Goal: Task Accomplishment & Management: Manage account settings

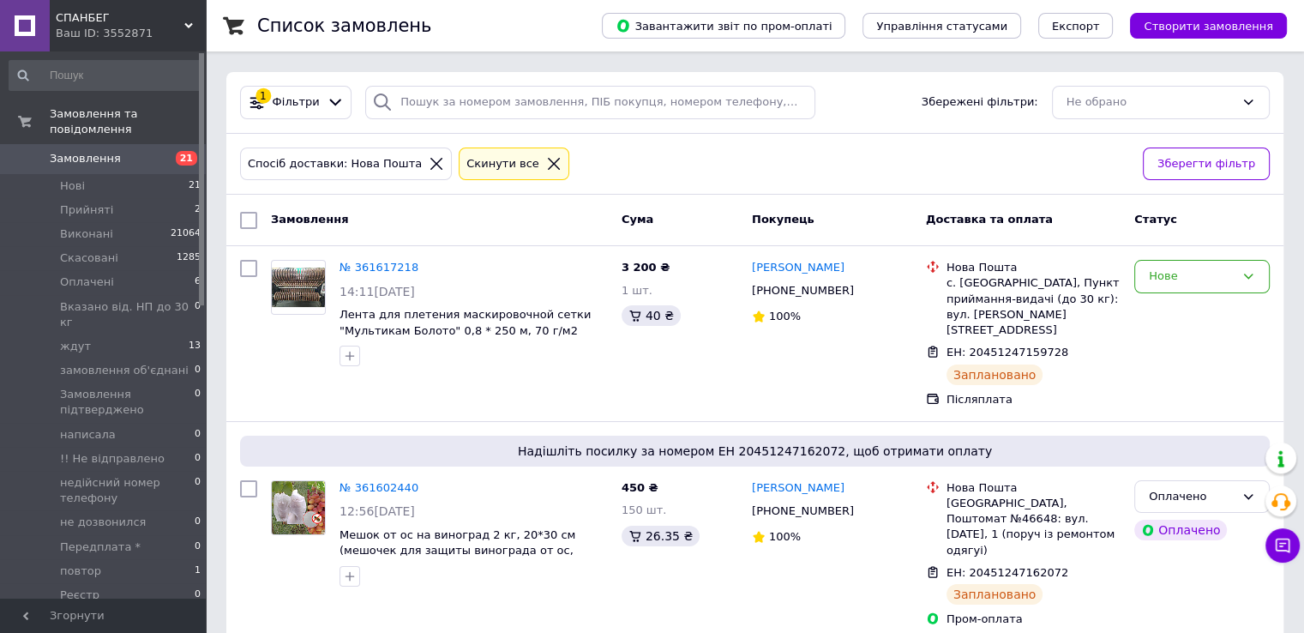
click at [546, 159] on icon at bounding box center [553, 163] width 15 height 15
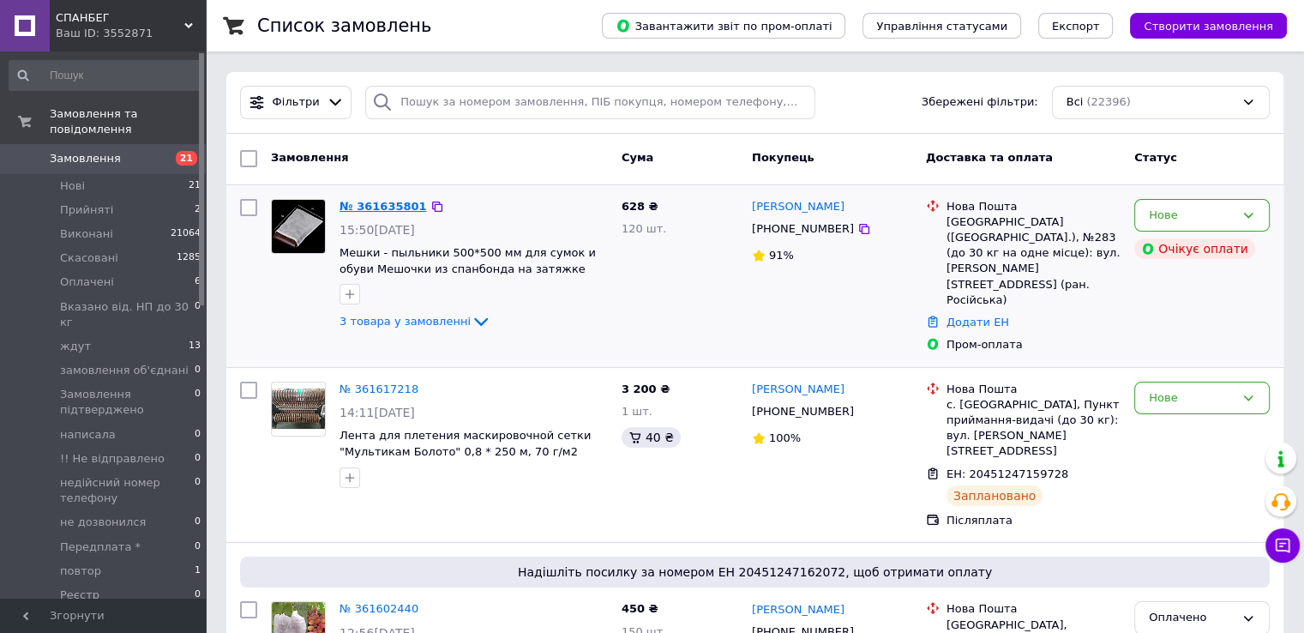
click at [365, 202] on link "№ 361635801" at bounding box center [382, 206] width 87 height 13
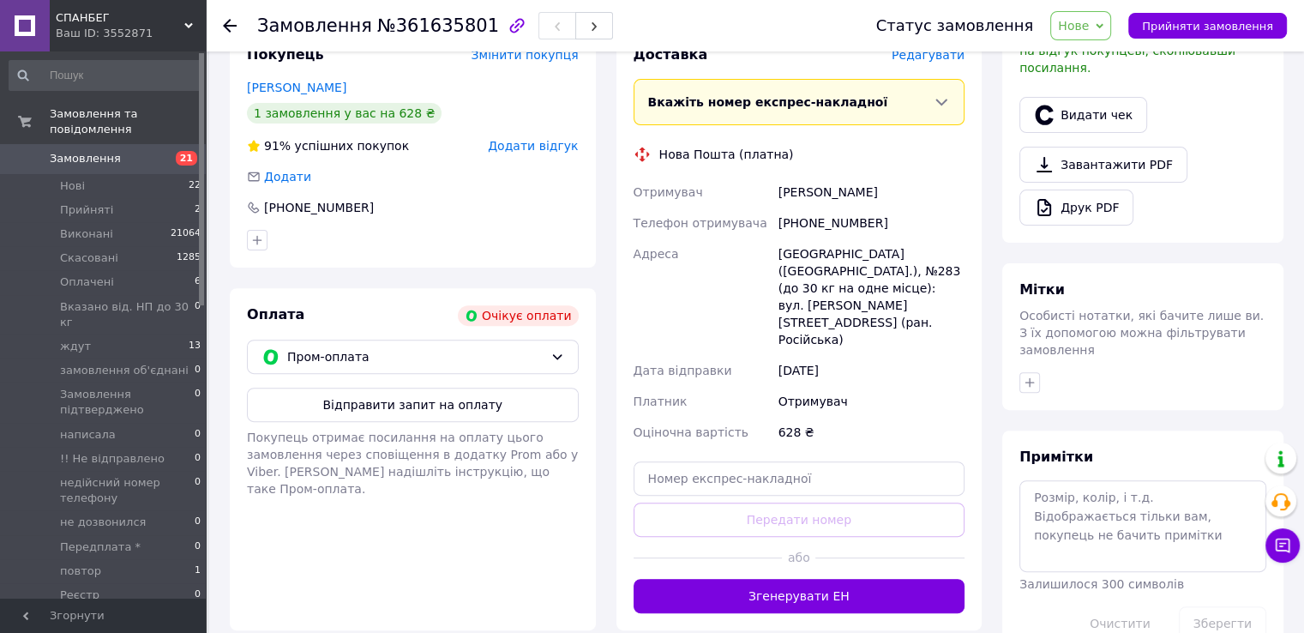
scroll to position [621, 0]
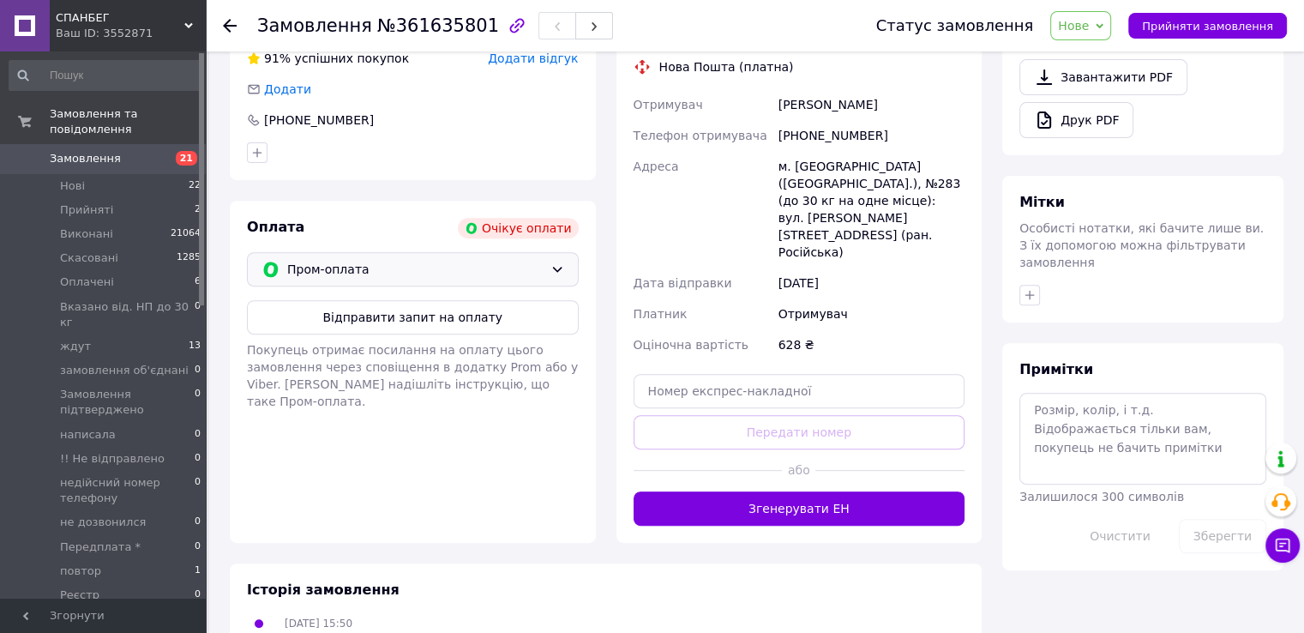
click at [560, 267] on icon at bounding box center [556, 269] width 9 height 5
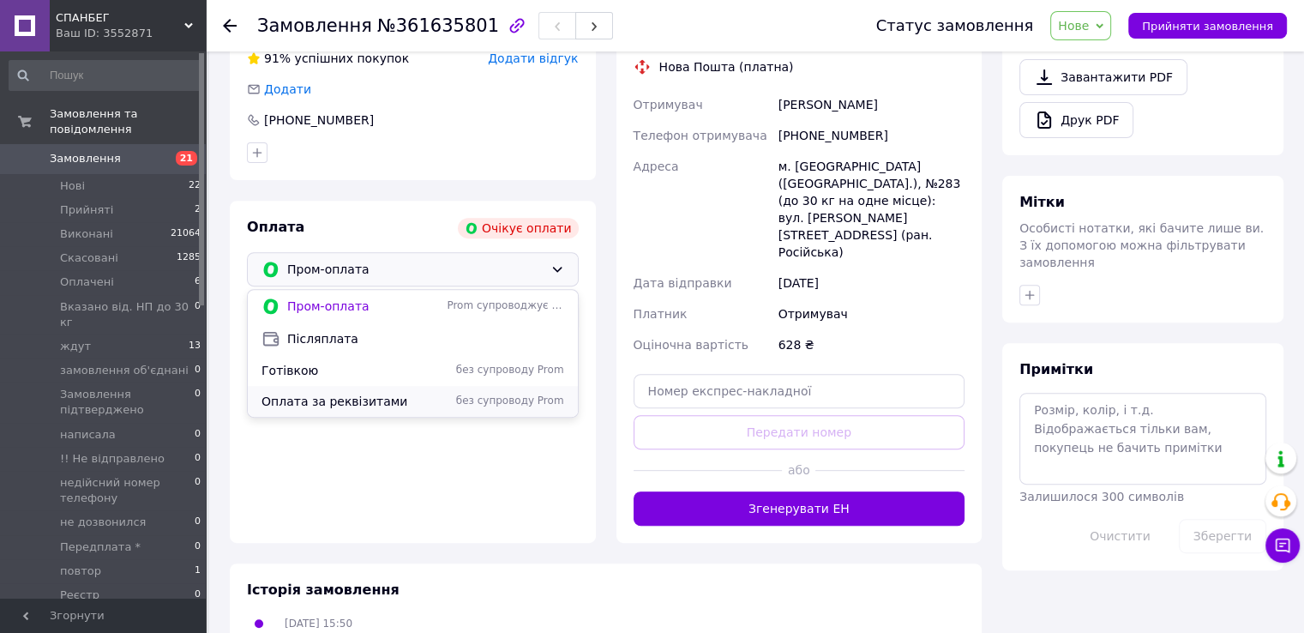
click at [321, 399] on span "Оплата за реквізитами" at bounding box center [350, 401] width 178 height 17
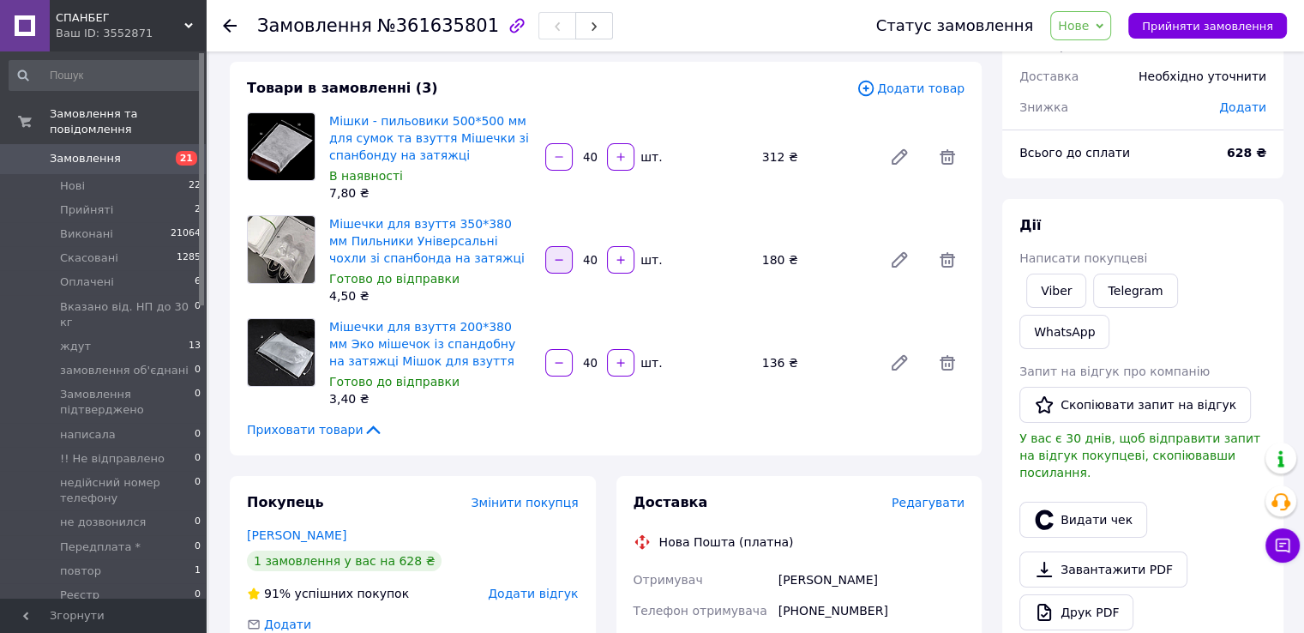
scroll to position [257, 0]
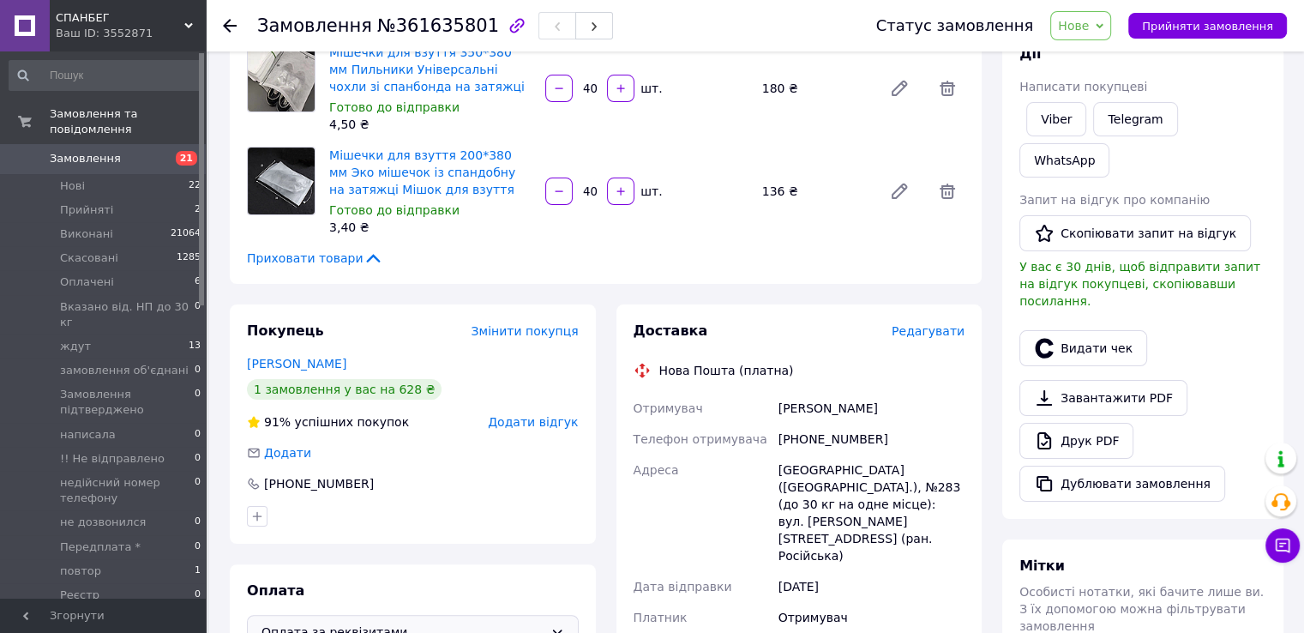
click at [227, 25] on use at bounding box center [230, 26] width 14 height 14
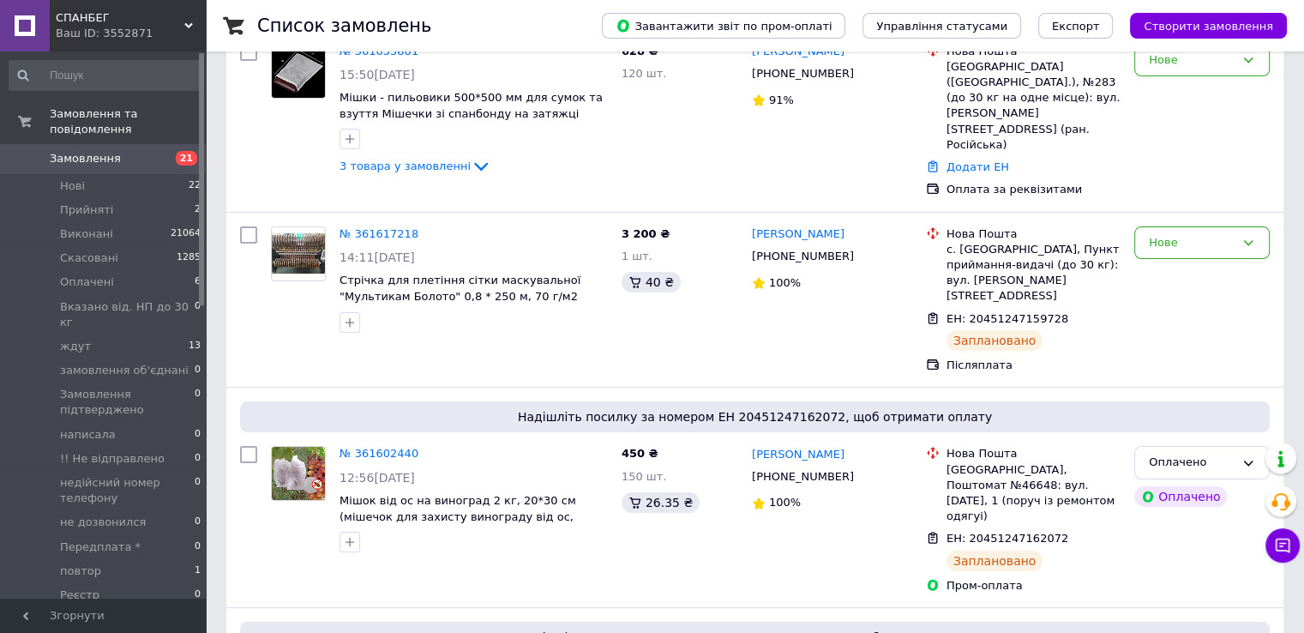
scroll to position [171, 0]
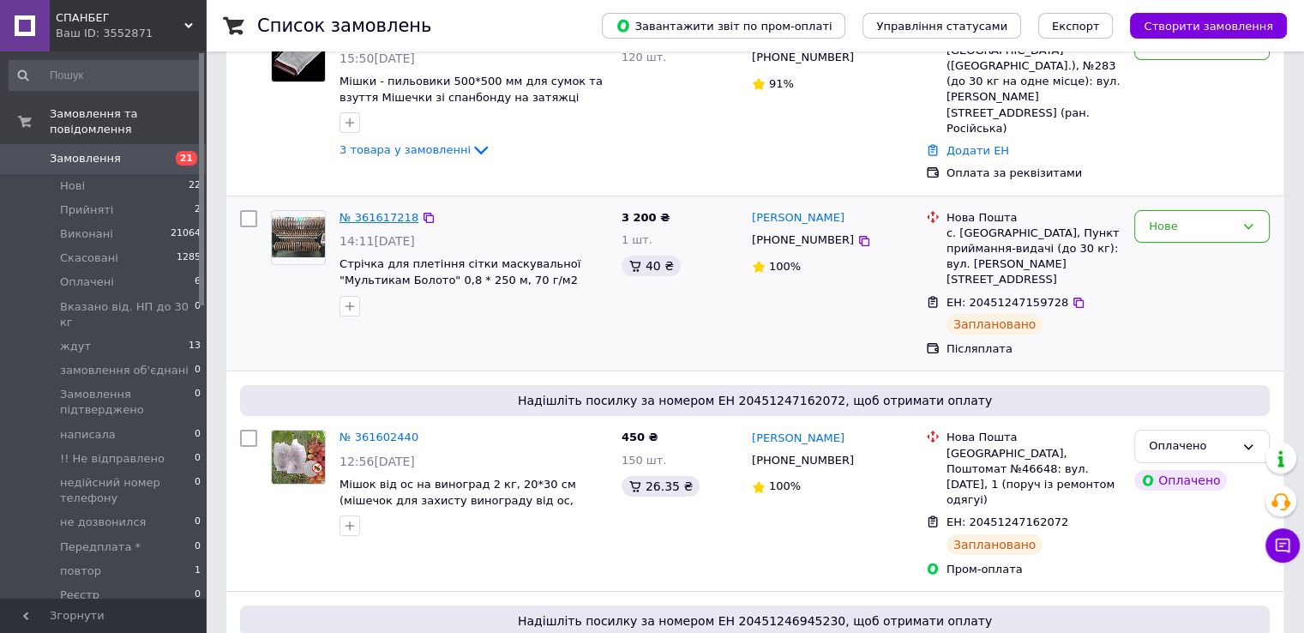
click at [380, 211] on link "№ 361617218" at bounding box center [378, 217] width 79 height 13
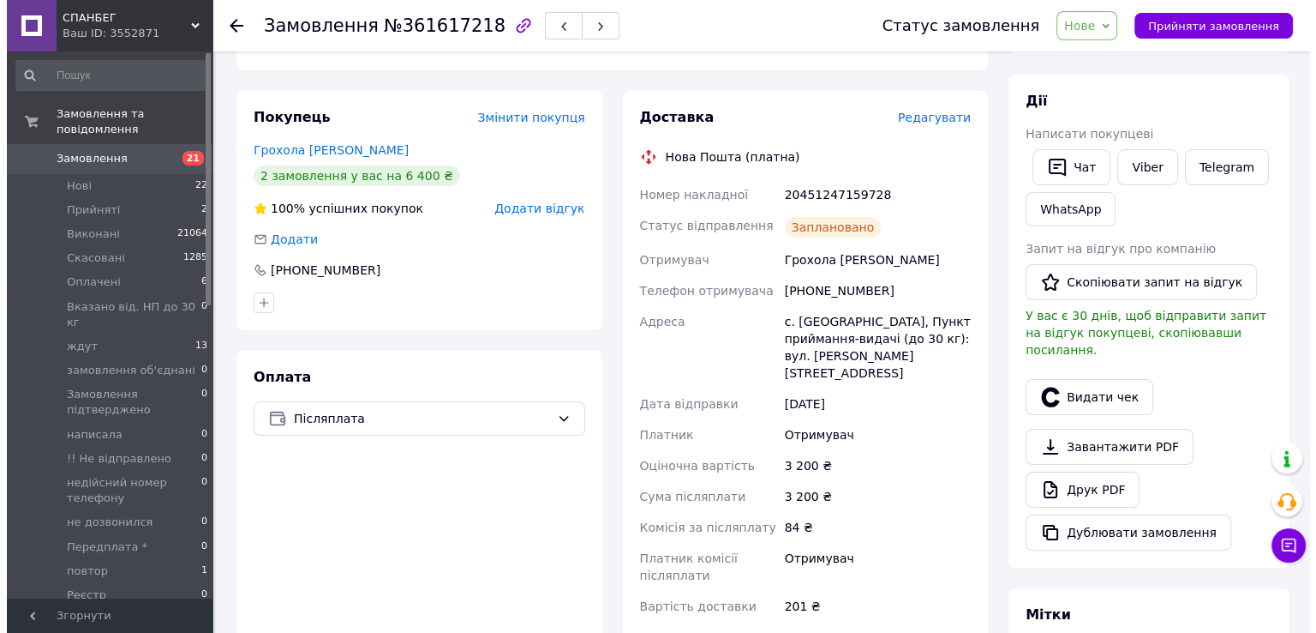
scroll to position [343, 0]
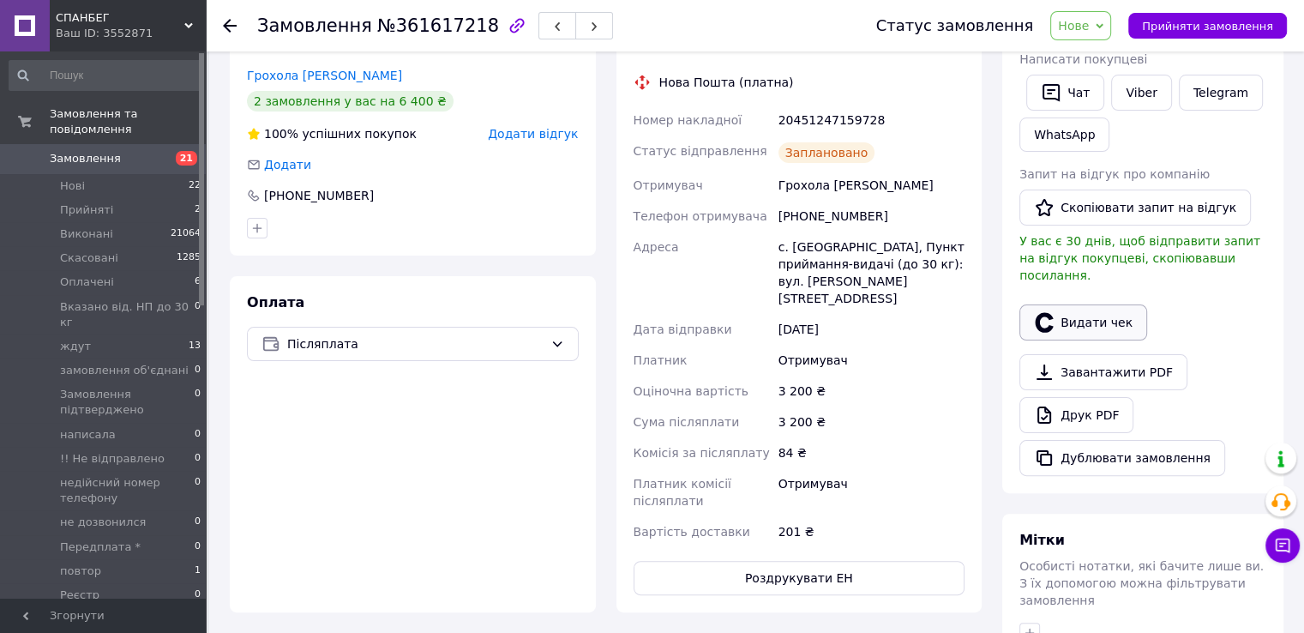
click at [1087, 304] on button "Видати чек" at bounding box center [1083, 322] width 128 height 36
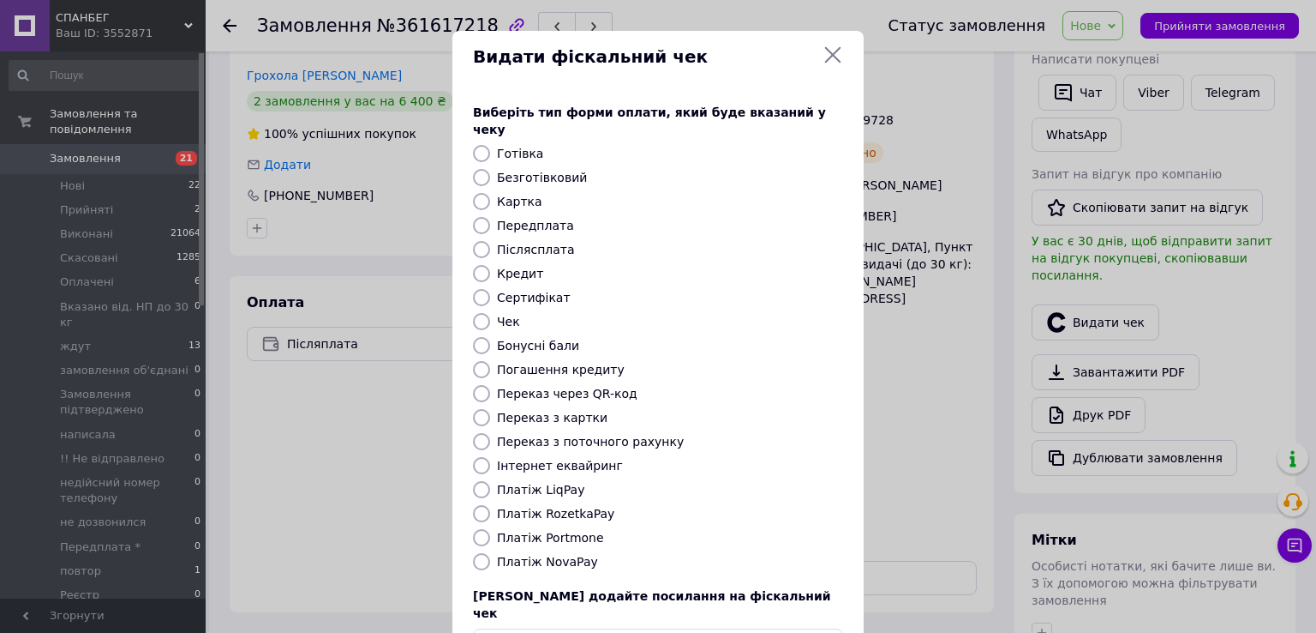
click at [546, 555] on label "Платіж NovaPay" at bounding box center [547, 562] width 101 height 14
click at [490, 553] on input "Платіж NovaPay" at bounding box center [481, 561] width 17 height 17
radio input "true"
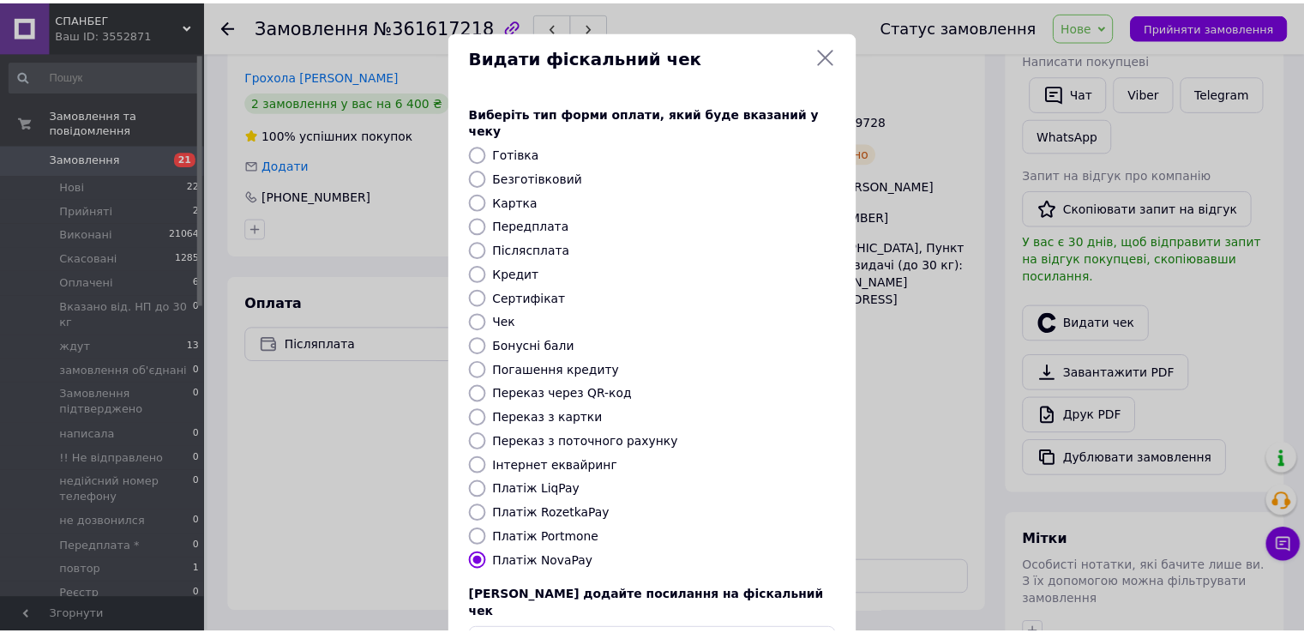
scroll to position [103, 0]
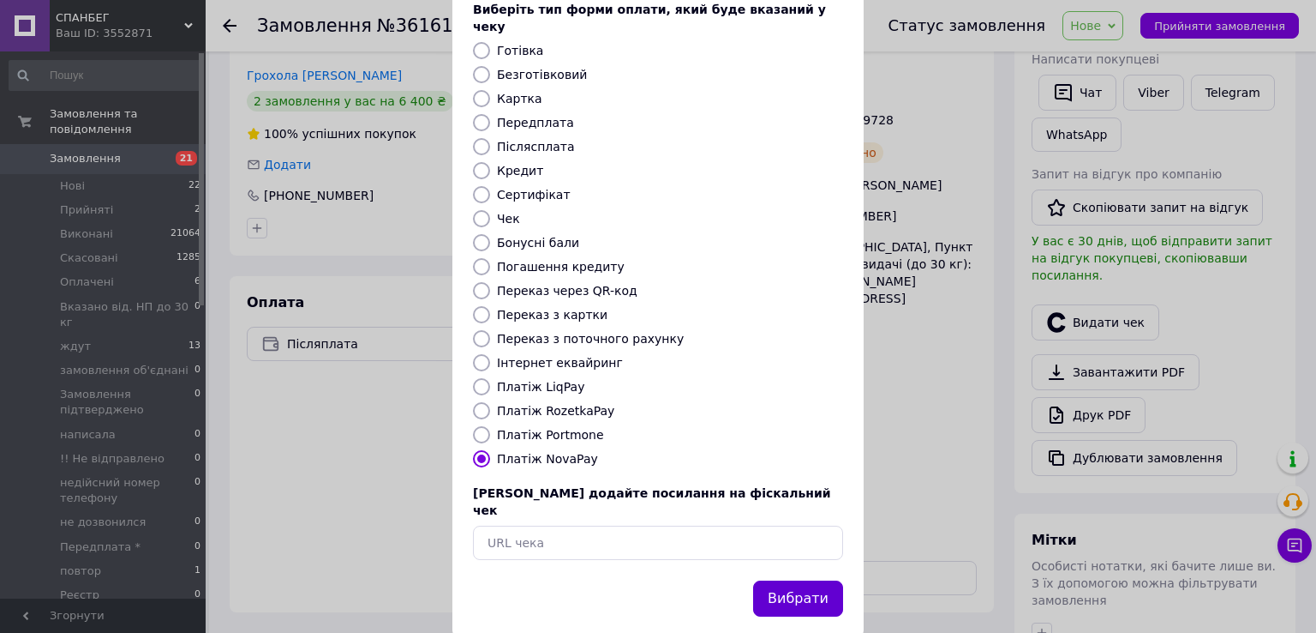
click at [795, 580] on button "Вибрати" at bounding box center [798, 598] width 90 height 37
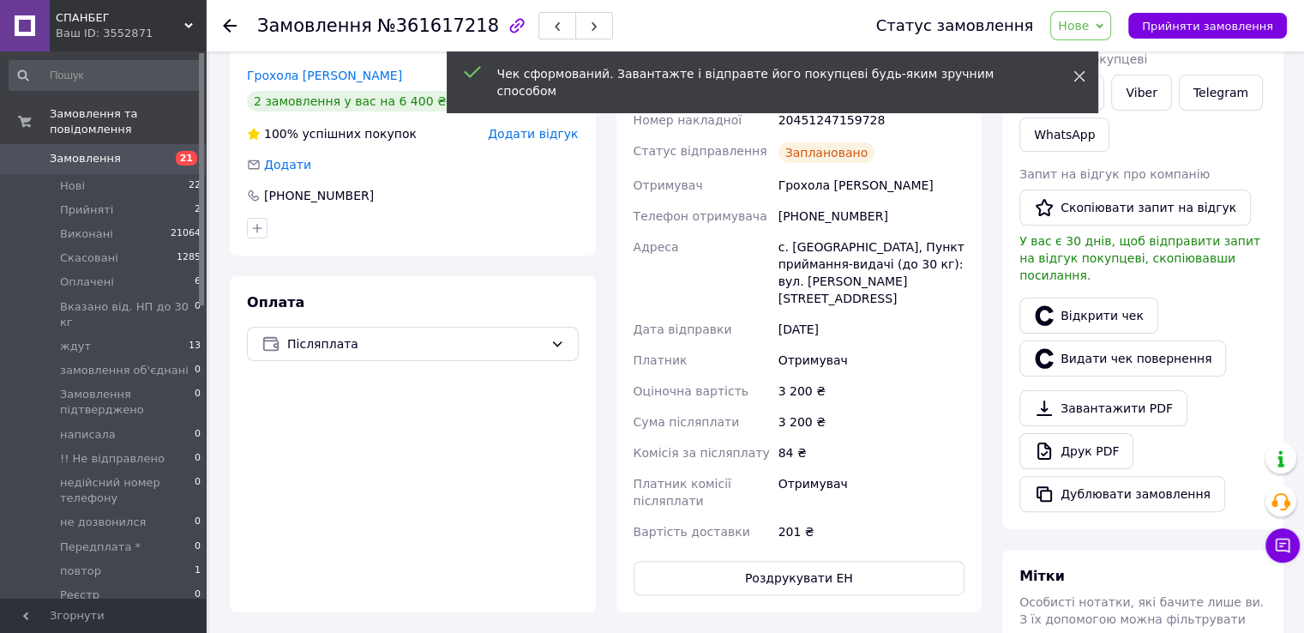
click at [1080, 75] on icon at bounding box center [1079, 76] width 12 height 12
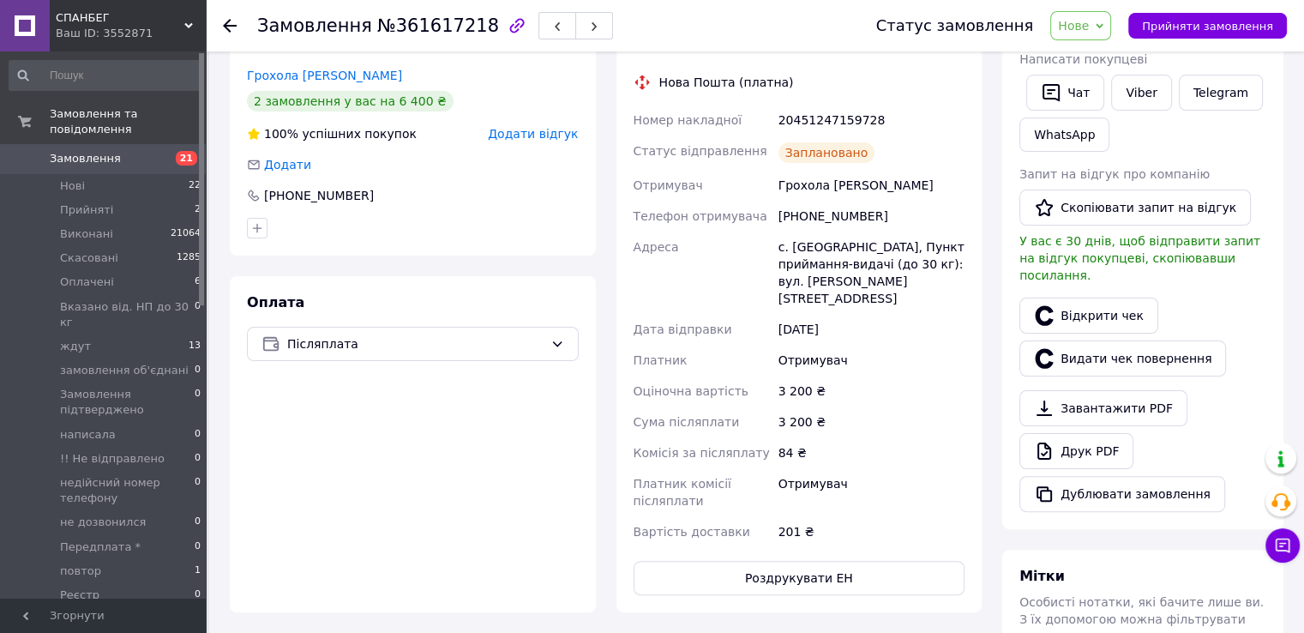
click at [1103, 22] on icon at bounding box center [1099, 26] width 8 height 8
click at [1093, 87] on li "Виконано" at bounding box center [1140, 86] width 178 height 26
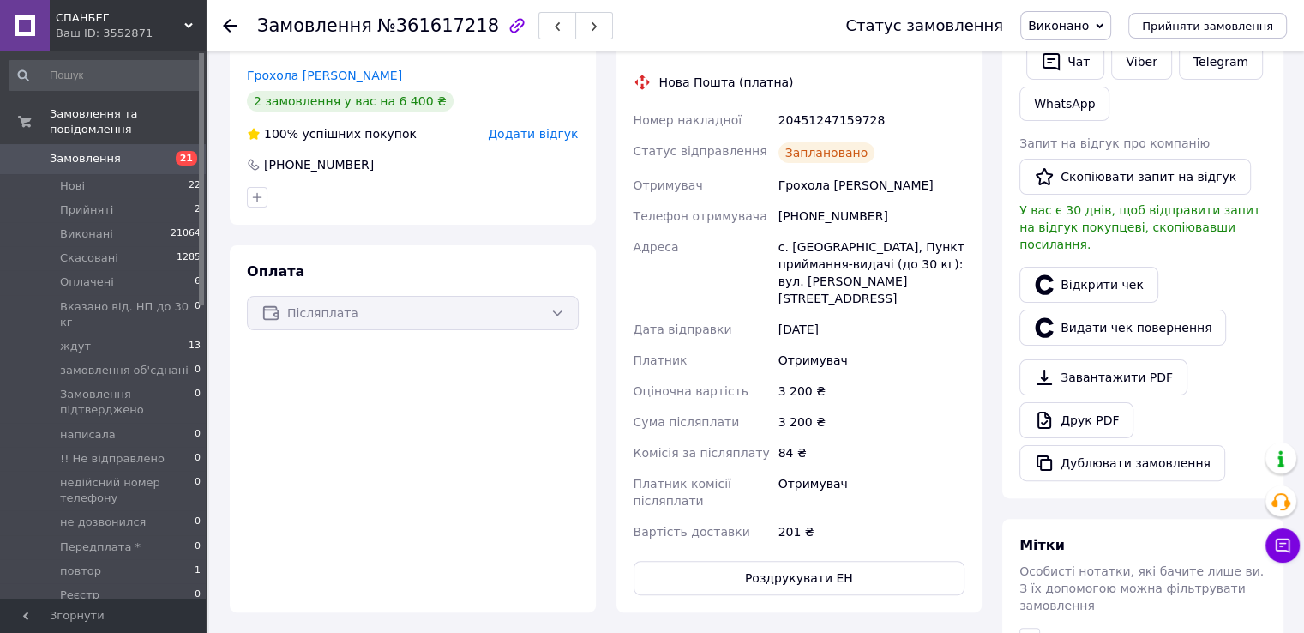
click at [232, 21] on icon at bounding box center [230, 26] width 14 height 14
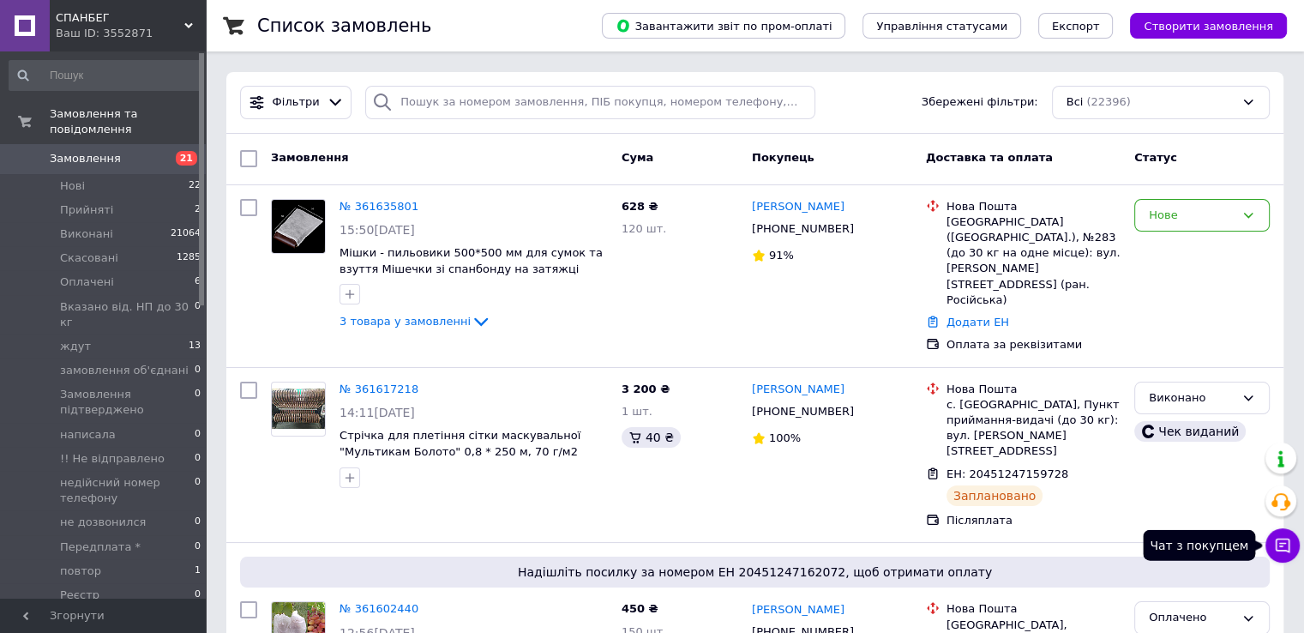
click at [1282, 541] on icon at bounding box center [1282, 545] width 17 height 17
